Goal: Information Seeking & Learning: Compare options

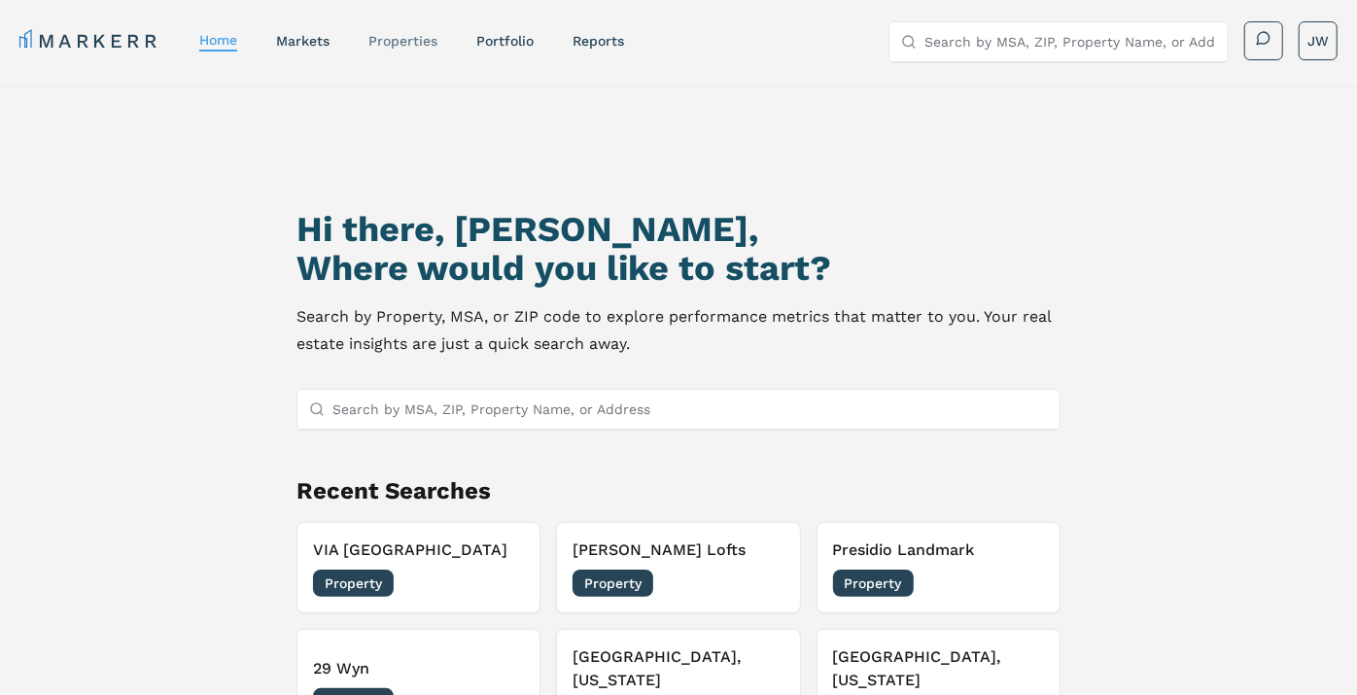
click at [407, 40] on link "properties" at bounding box center [402, 41] width 69 height 16
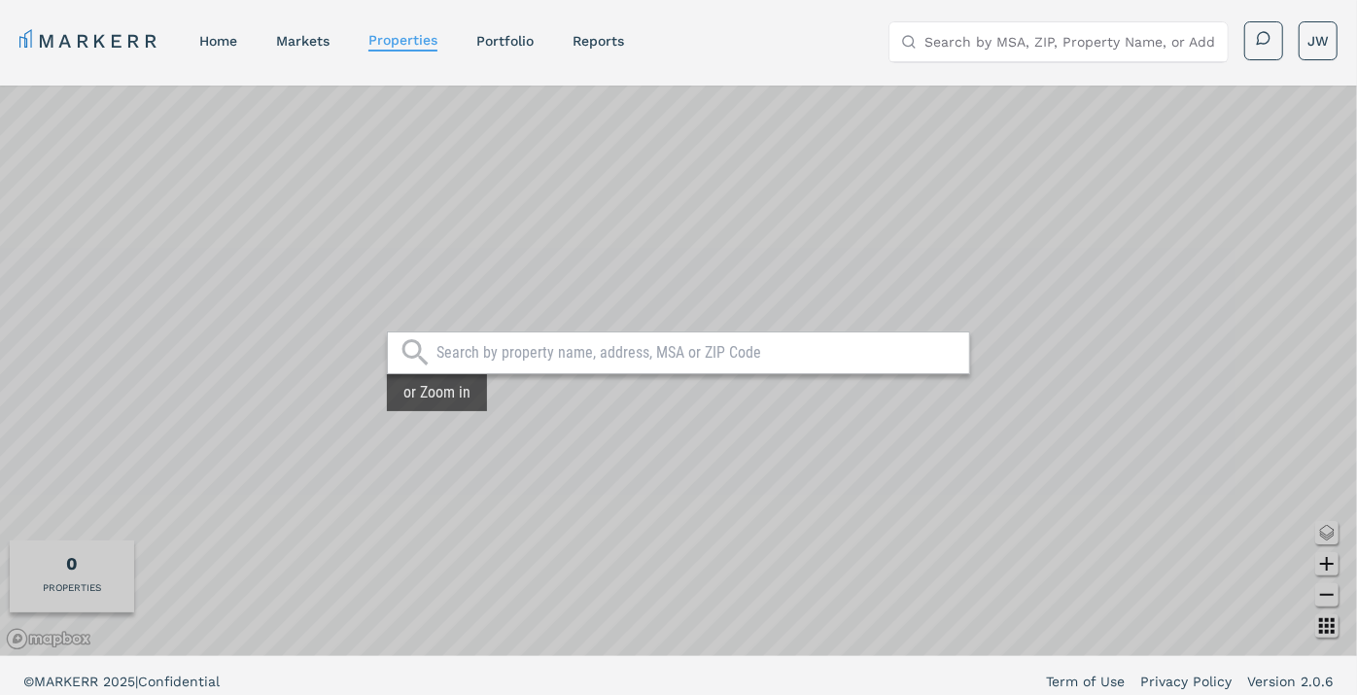
click at [587, 354] on input "text" at bounding box center [697, 352] width 523 height 19
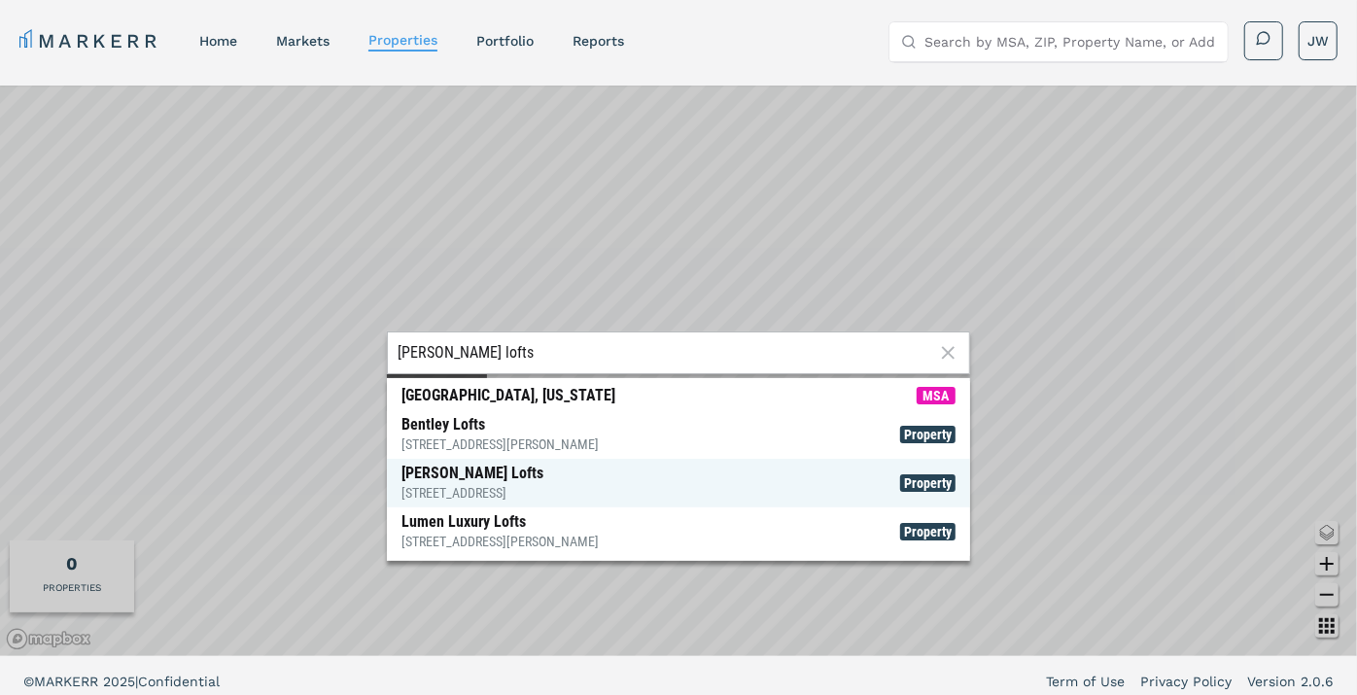
type input "[PERSON_NAME] lofts"
click at [549, 477] on span "[PERSON_NAME] Lofts [STREET_ADDRESS] Property" at bounding box center [678, 483] width 583 height 49
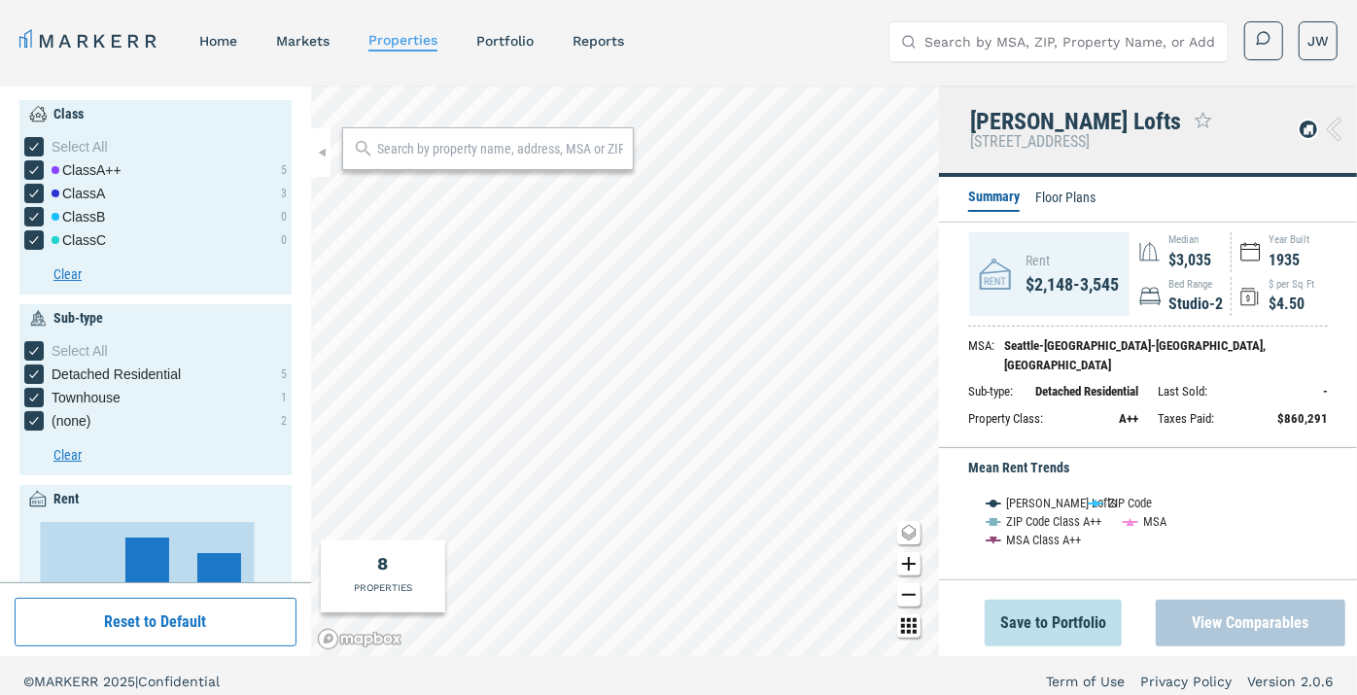
click at [1233, 622] on button "View Comparables" at bounding box center [1251, 623] width 190 height 47
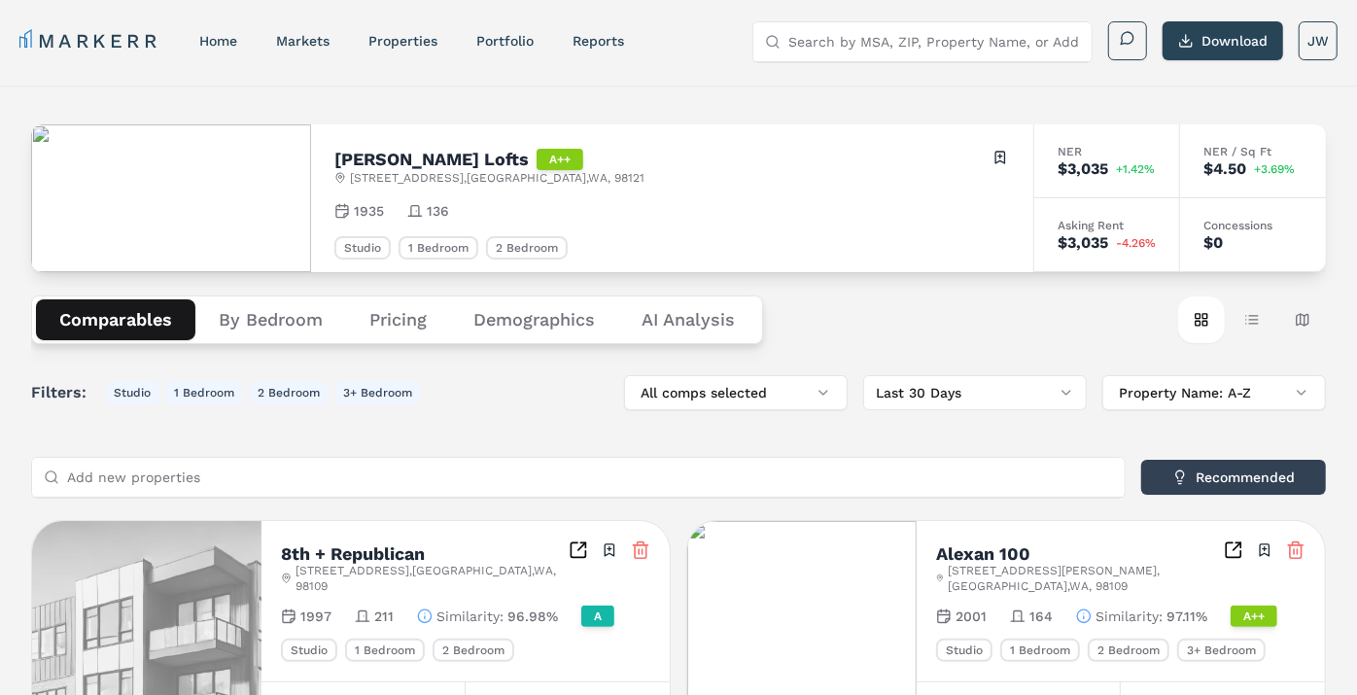
scroll to position [8, 0]
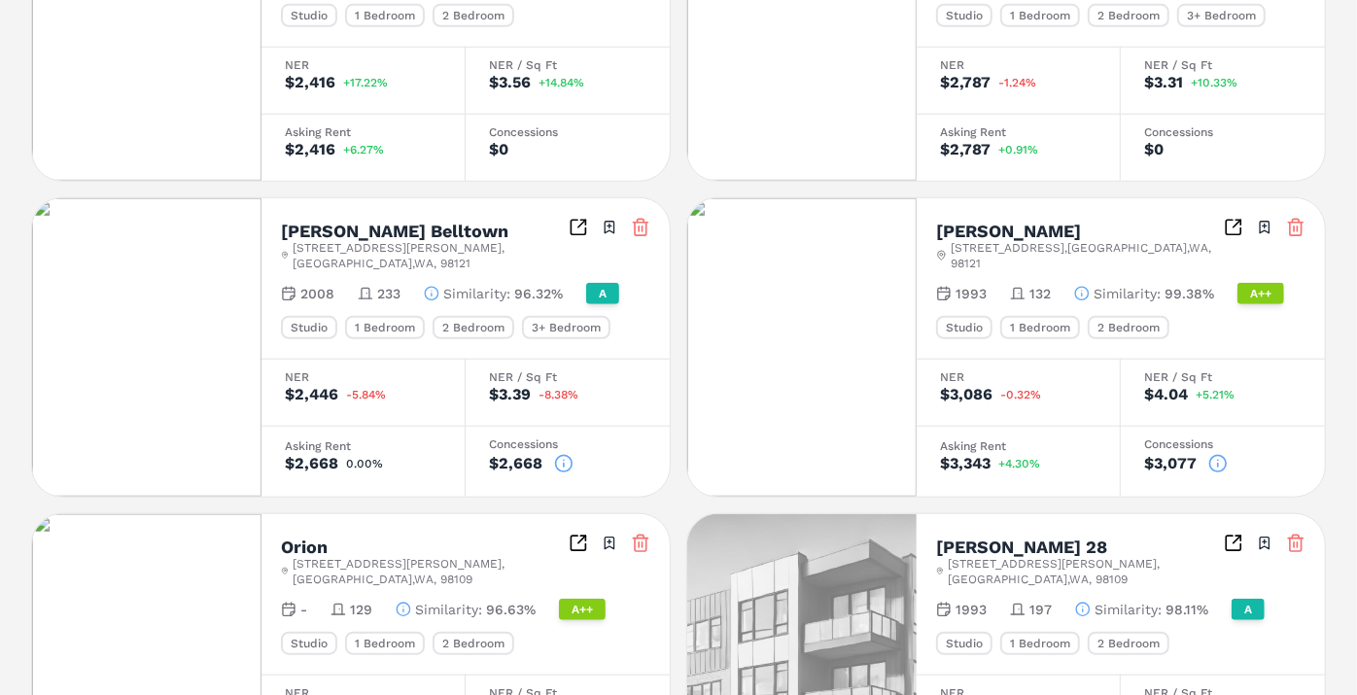
scroll to position [950, 0]
click at [560, 455] on icon at bounding box center [563, 464] width 19 height 19
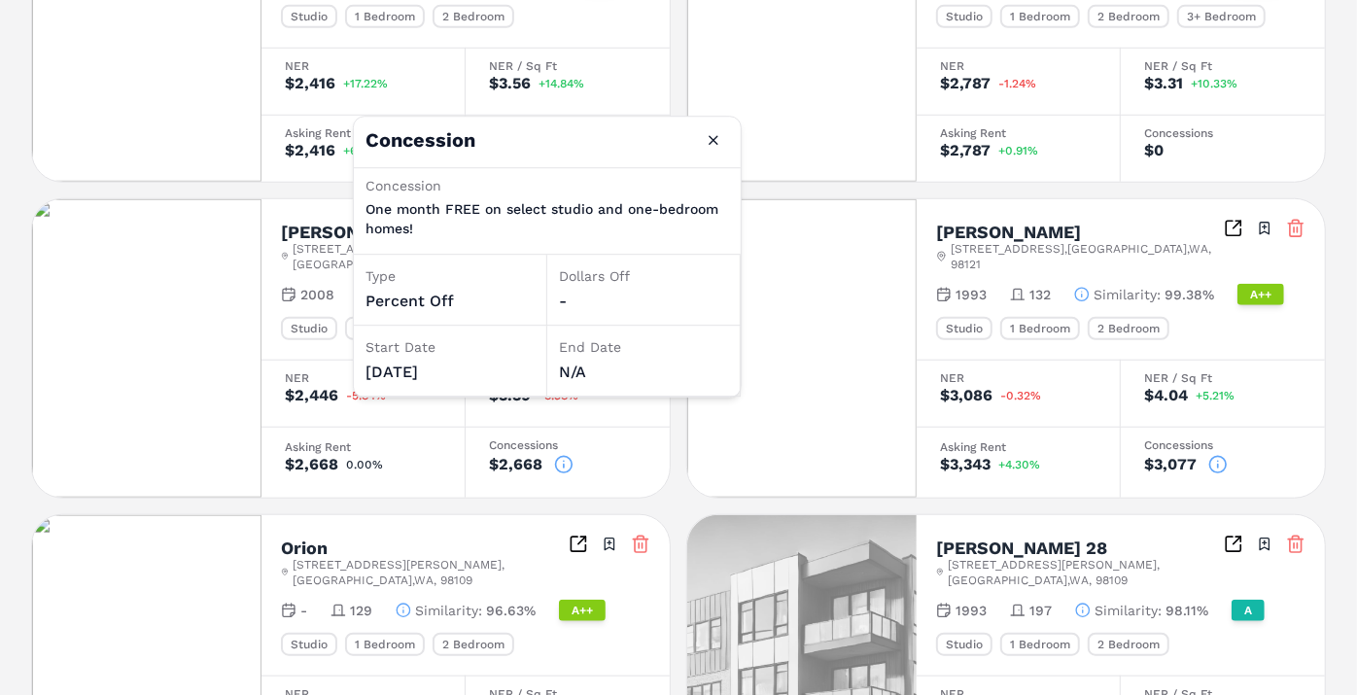
click at [464, 515] on div "Orion [STREET_ADDRESS][PERSON_NAME] Toggle portfolio menu - 129 Similarity : 96…" at bounding box center [465, 595] width 408 height 160
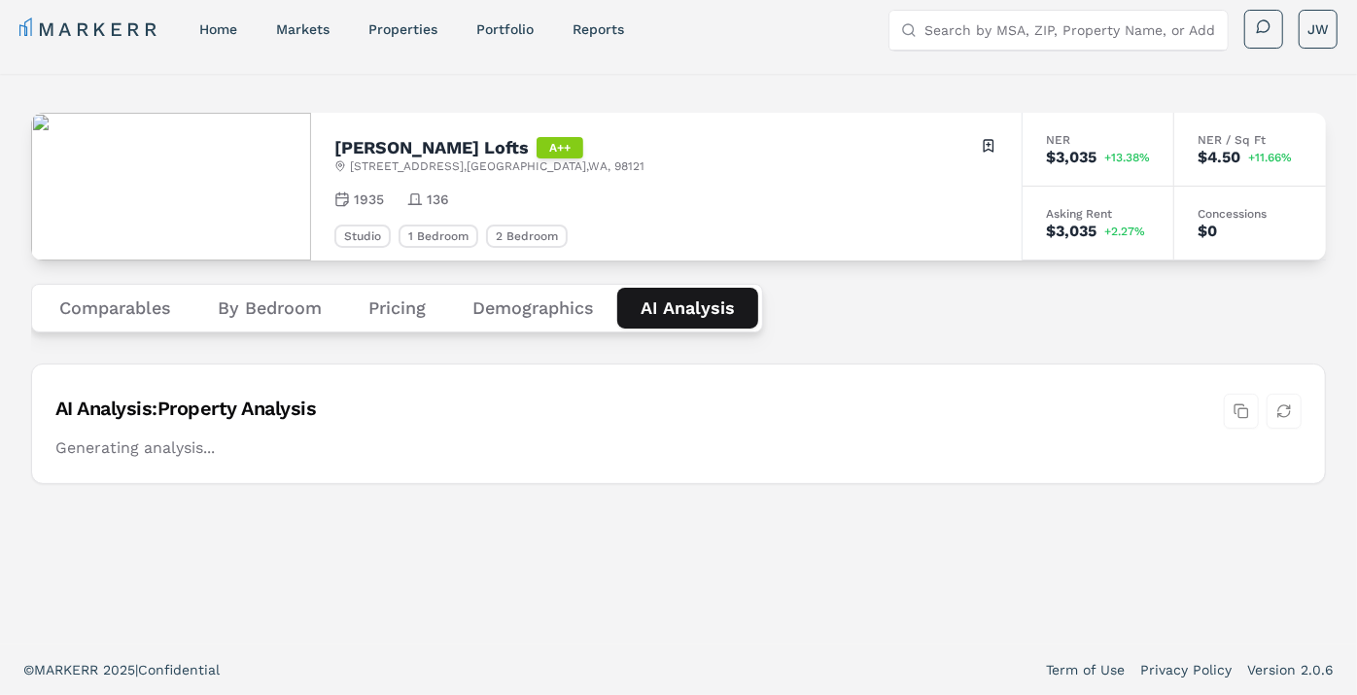
scroll to position [11, 0]
click at [713, 294] on Analysis "AI Analysis" at bounding box center [687, 309] width 141 height 41
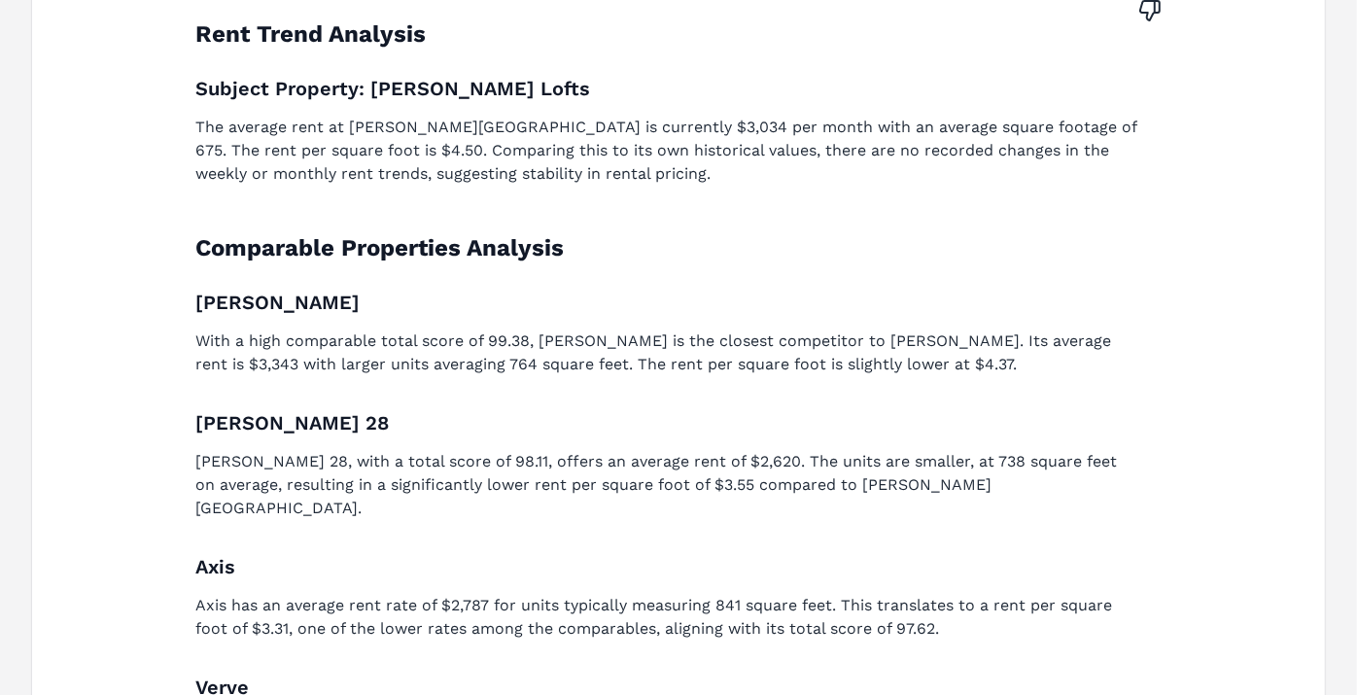
scroll to position [0, 0]
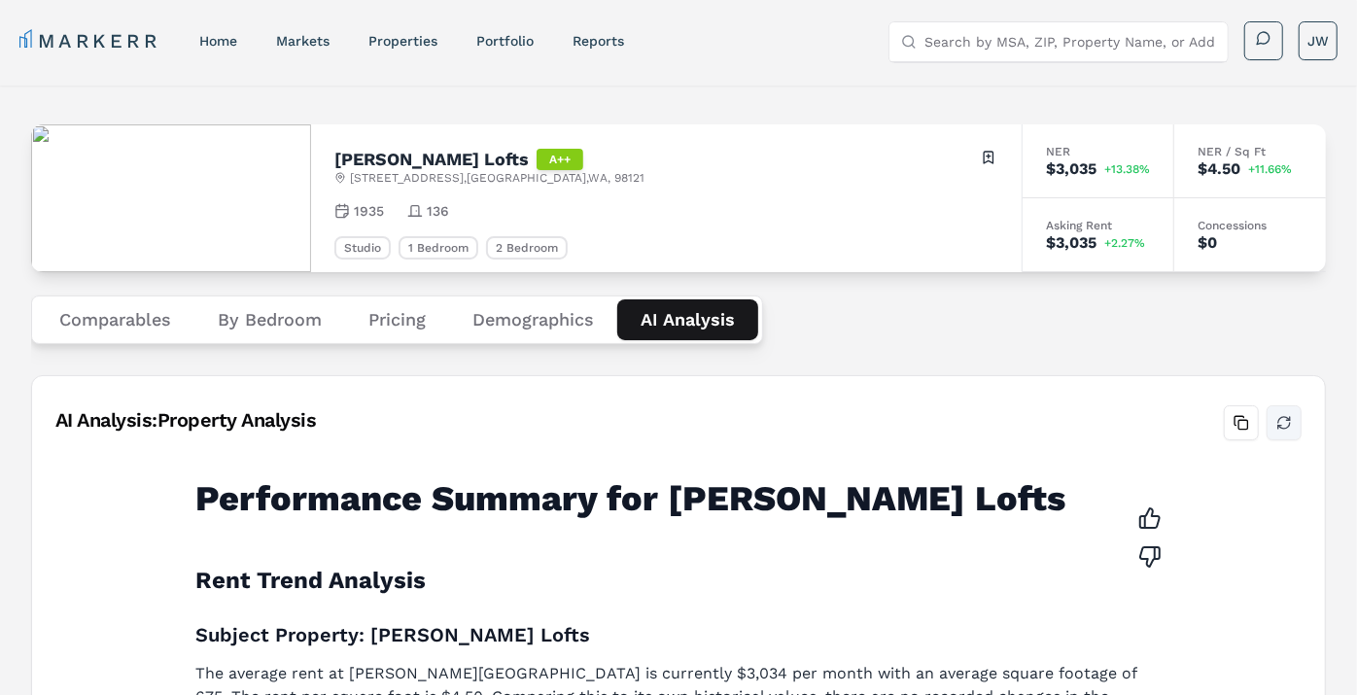
click at [1289, 436] on button "Refresh analysis" at bounding box center [1284, 422] width 35 height 35
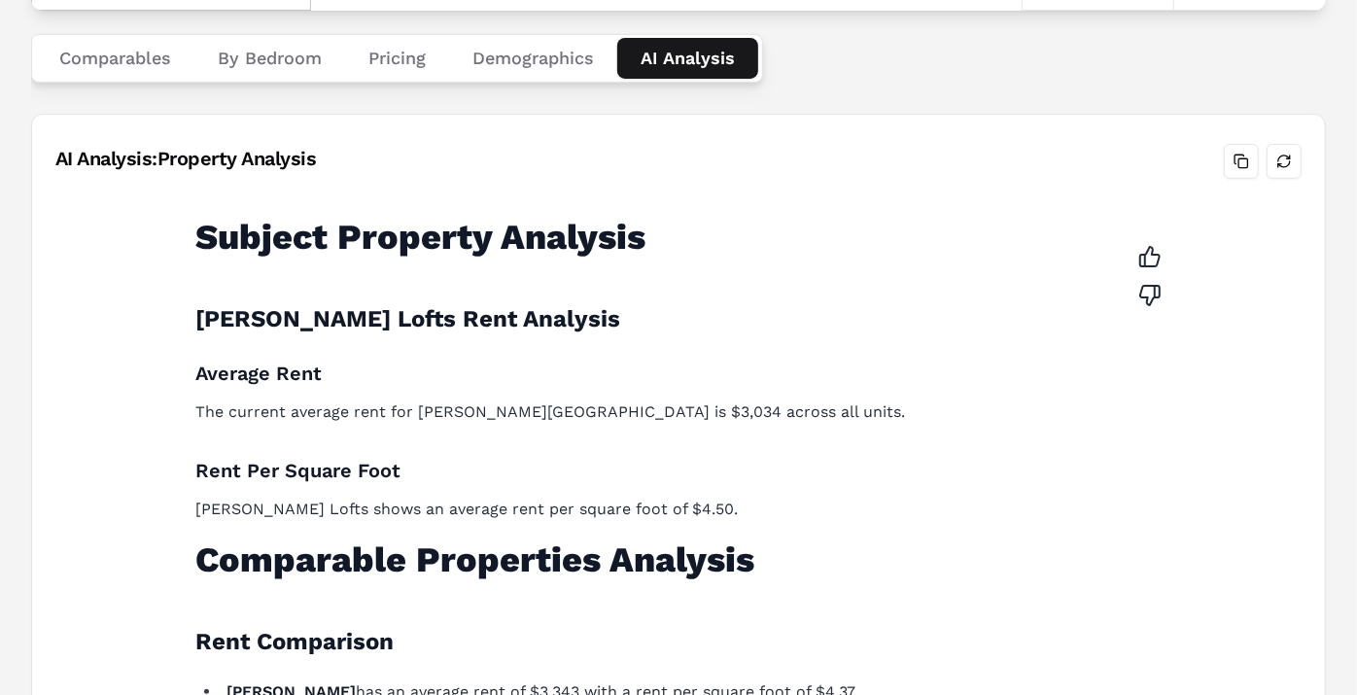
scroll to position [261, 0]
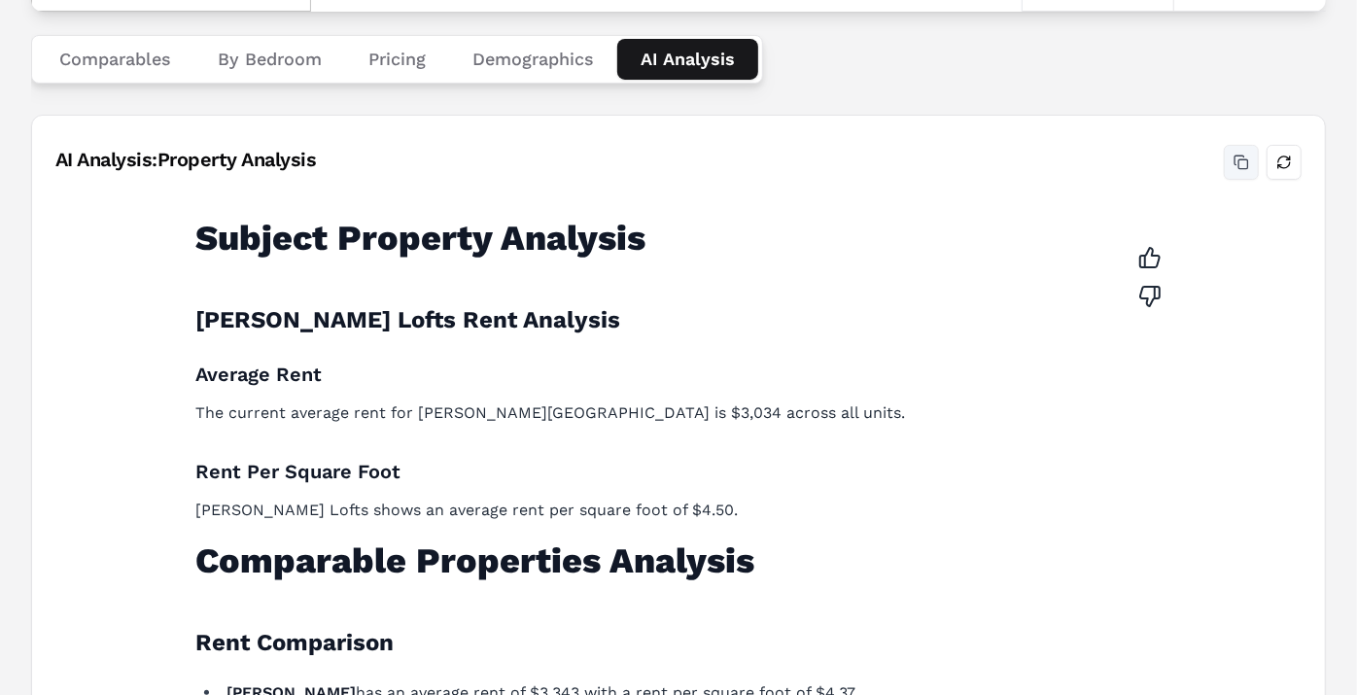
click at [1239, 158] on button "Copy analysis" at bounding box center [1241, 162] width 35 height 35
